Goal: Find specific page/section: Find specific page/section

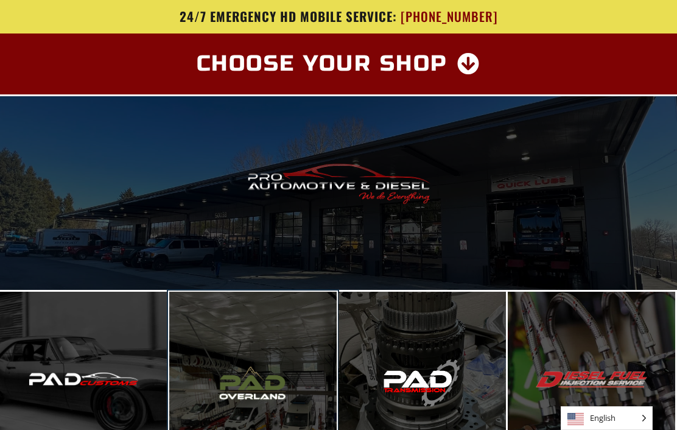
click at [267, 401] on span "Enter PAD Overland" at bounding box center [252, 388] width 133 height 25
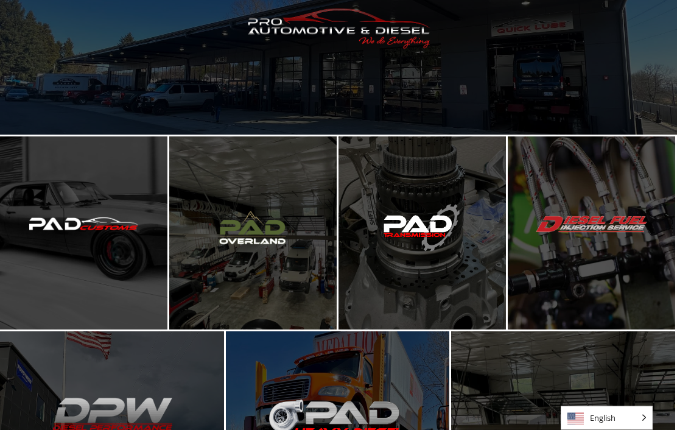
scroll to position [155, 0]
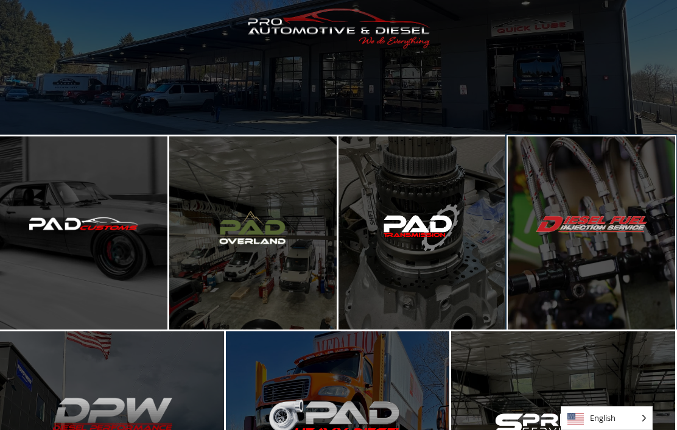
click at [610, 256] on span "Enter Diesel Fuel Injection Service" at bounding box center [592, 233] width 138 height 48
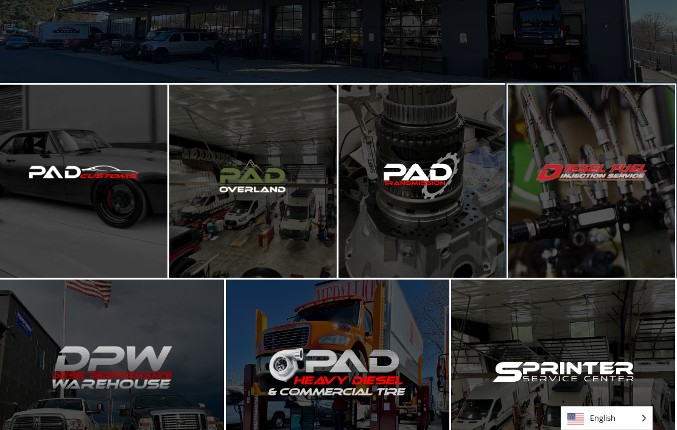
click at [602, 193] on span "Enter Diesel Fuel Injection Service" at bounding box center [592, 181] width 138 height 48
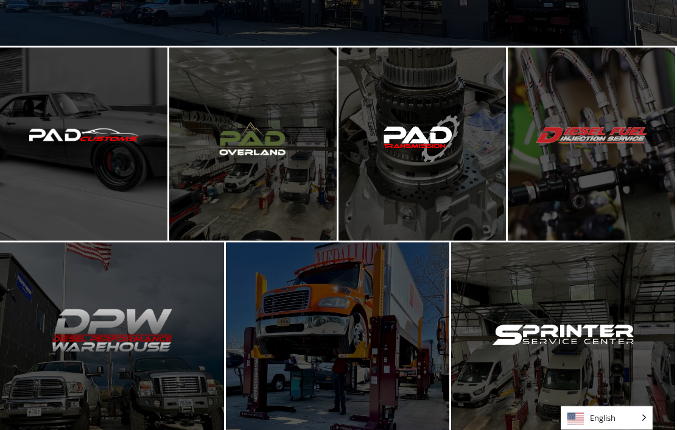
scroll to position [244, 0]
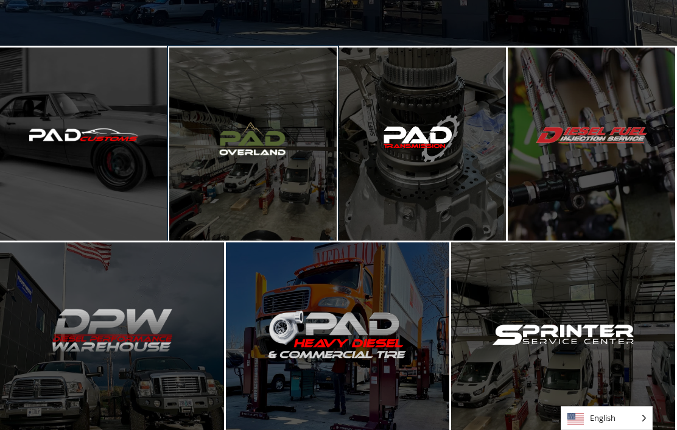
click at [215, 157] on span "Enter PAD Overland" at bounding box center [252, 144] width 133 height 25
